Goal: Task Accomplishment & Management: Manage account settings

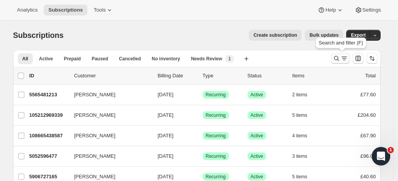
click at [337, 56] on icon "Search and filter results" at bounding box center [337, 59] width 8 height 8
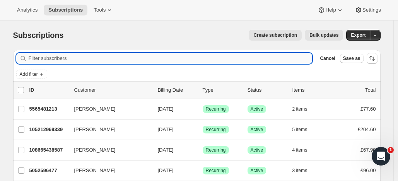
click at [187, 56] on input "Filter subscribers" at bounding box center [171, 58] width 284 height 11
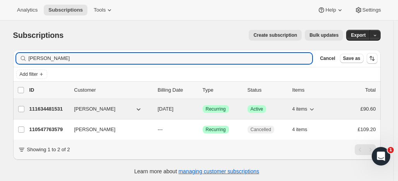
type input "kieran darlow"
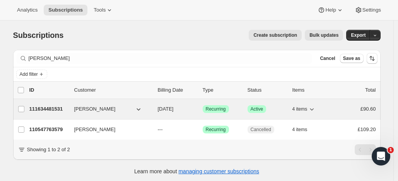
click at [57, 106] on p "111634481531" at bounding box center [48, 109] width 39 height 8
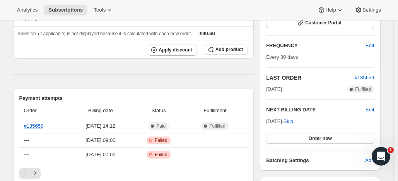
scroll to position [134, 0]
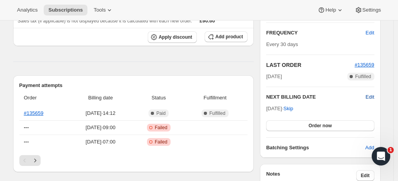
click at [372, 94] on span "Edit" at bounding box center [370, 97] width 9 height 8
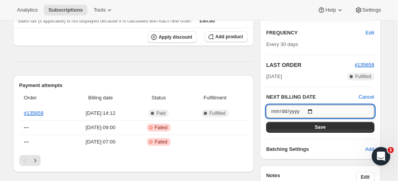
click at [315, 110] on input "2025-09-26" at bounding box center [320, 111] width 108 height 13
type input "2025-09-22"
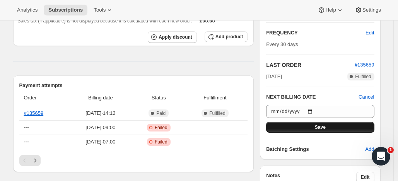
click at [318, 126] on span "Save" at bounding box center [320, 127] width 11 height 6
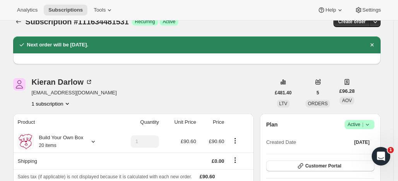
scroll to position [0, 0]
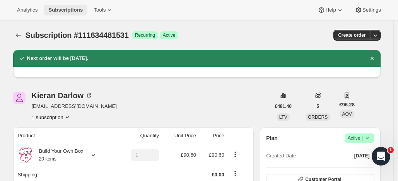
click at [65, 9] on span "Subscriptions" at bounding box center [65, 10] width 34 height 6
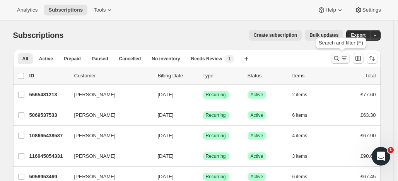
click at [337, 55] on icon "Search and filter results" at bounding box center [337, 59] width 8 height 8
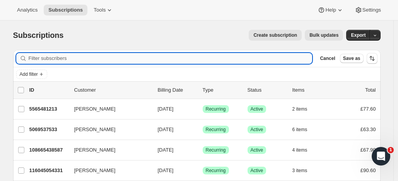
click at [202, 56] on input "Filter subscribers" at bounding box center [171, 58] width 284 height 11
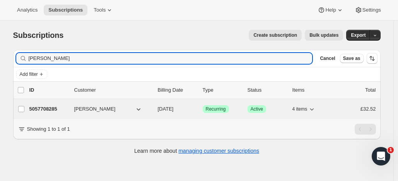
type input "[PERSON_NAME]"
click at [60, 108] on p "5057708285" at bounding box center [48, 109] width 39 height 8
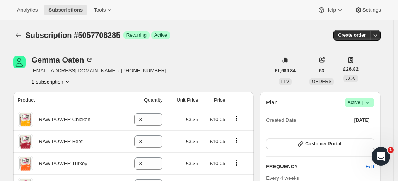
click at [352, 101] on span "Active |" at bounding box center [360, 103] width 24 height 8
click at [346, 116] on span "Pause subscription" at bounding box center [358, 118] width 43 height 6
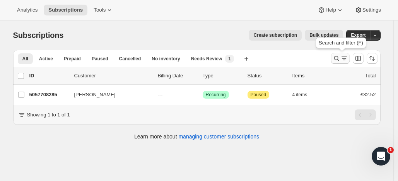
click at [337, 56] on icon "Search and filter results" at bounding box center [337, 59] width 8 height 8
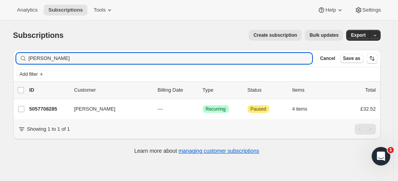
drag, startPoint x: 66, startPoint y: 59, endPoint x: 9, endPoint y: 56, distance: 57.4
click at [9, 56] on div "Filter subscribers [PERSON_NAME] Clear Cancel Save as Add filter 0 selected Upd…" at bounding box center [194, 103] width 374 height 119
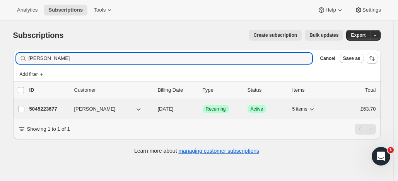
type input "[PERSON_NAME]"
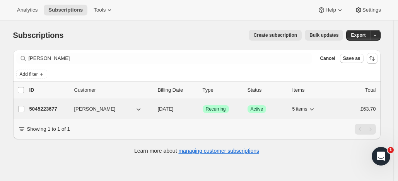
click at [61, 108] on p "5045223677" at bounding box center [48, 109] width 39 height 8
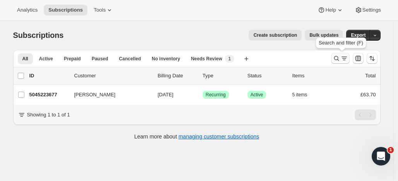
click at [339, 57] on icon "Search and filter results" at bounding box center [337, 59] width 8 height 8
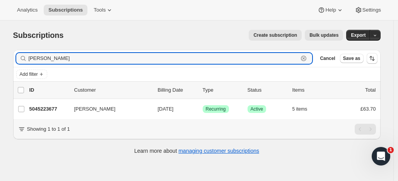
drag, startPoint x: 45, startPoint y: 56, endPoint x: 21, endPoint y: 53, distance: 24.1
click at [21, 53] on div "gina booth Clear" at bounding box center [164, 58] width 296 height 11
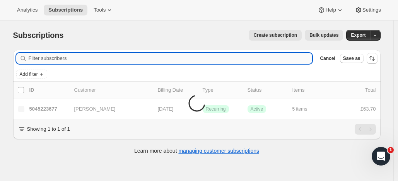
click at [55, 57] on input "Filter subscribers" at bounding box center [171, 58] width 284 height 11
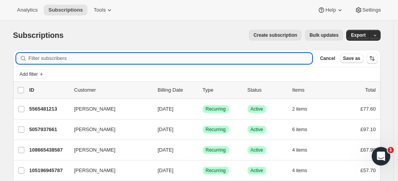
paste input "Marie Djoma"
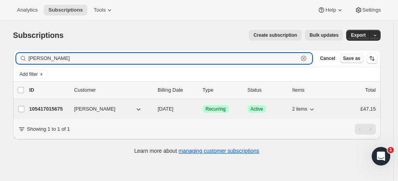
type input "Marie Djoma"
click at [67, 106] on p "105417015675" at bounding box center [48, 109] width 39 height 8
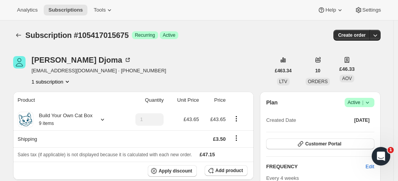
click at [359, 100] on span "Active |" at bounding box center [360, 103] width 24 height 8
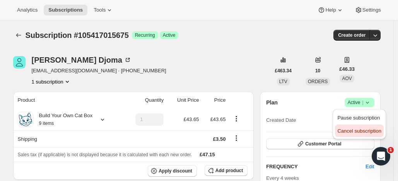
click at [355, 130] on span "Cancel subscription" at bounding box center [359, 131] width 44 height 6
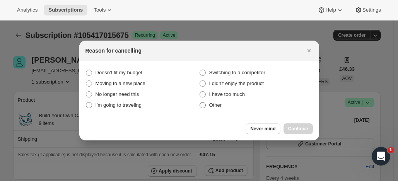
drag, startPoint x: 204, startPoint y: 105, endPoint x: 248, endPoint y: 124, distance: 48.0
click at [204, 105] on span ":rbs:" at bounding box center [203, 105] width 6 height 6
click at [200, 103] on input "Other" at bounding box center [200, 102] width 0 height 0
radio input "true"
click at [303, 126] on span "Continue" at bounding box center [298, 129] width 20 height 6
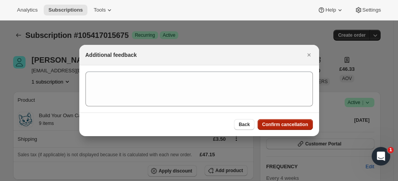
click at [298, 122] on button "Confirm cancellation" at bounding box center [285, 124] width 55 height 11
